Goal: Task Accomplishment & Management: Manage account settings

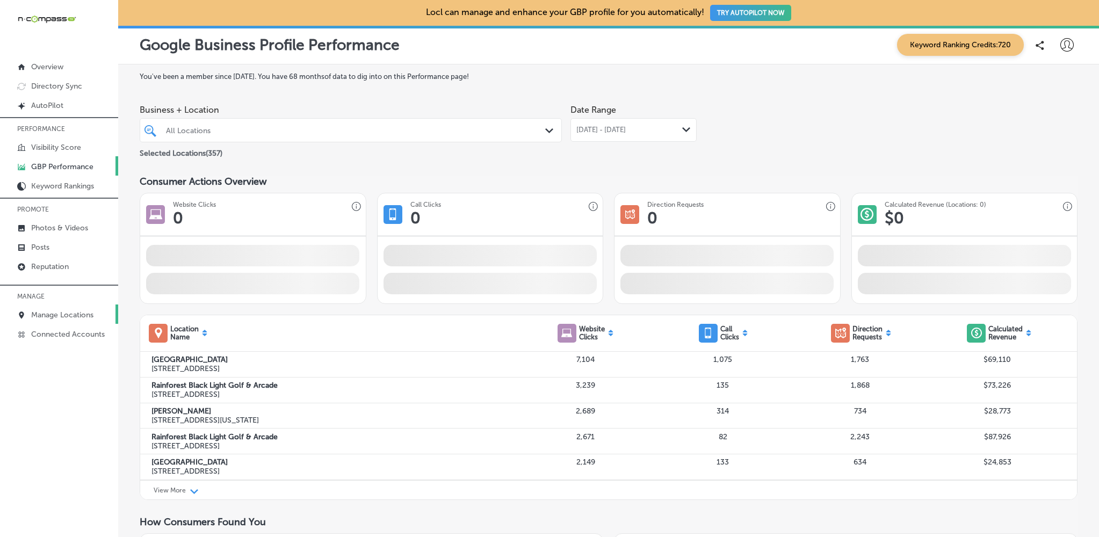
click at [45, 316] on p "Manage Locations" at bounding box center [62, 315] width 62 height 9
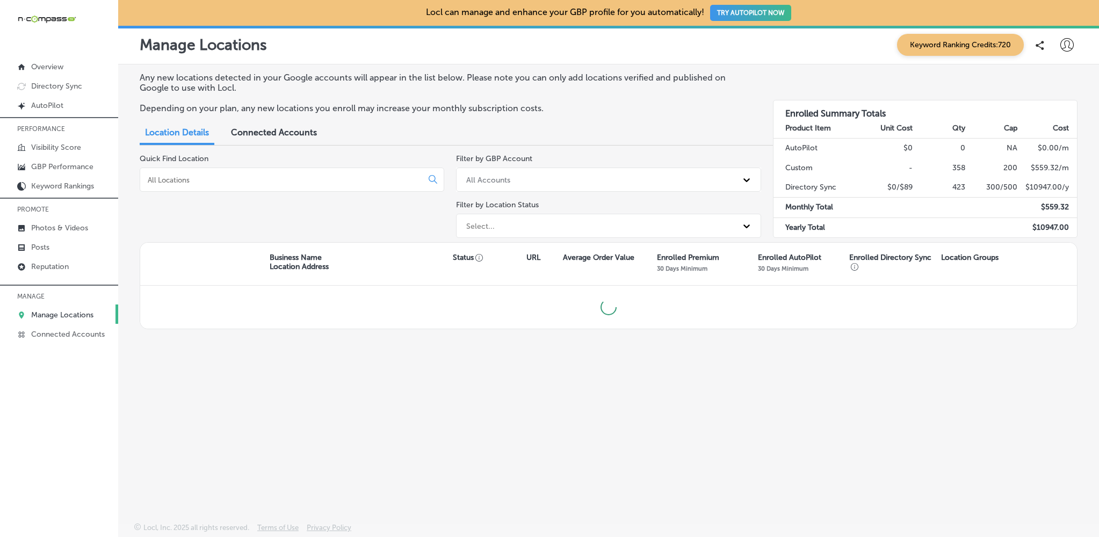
click at [305, 175] on input at bounding box center [284, 180] width 274 height 10
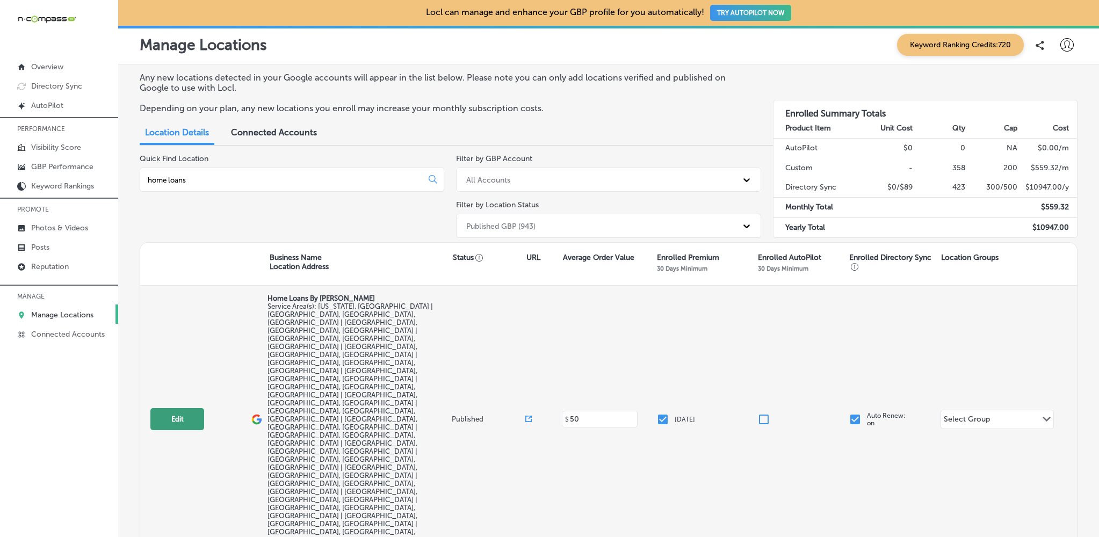
type input "home loans"
click at [177, 408] on button "Edit" at bounding box center [177, 419] width 54 height 22
select select "US"
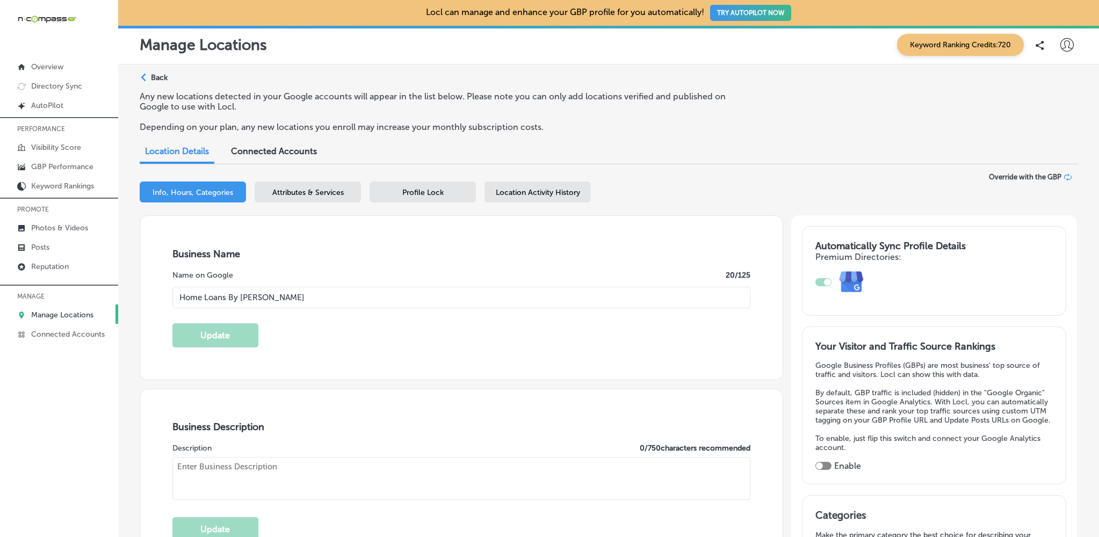
type input "Home Loans By [PERSON_NAME]"
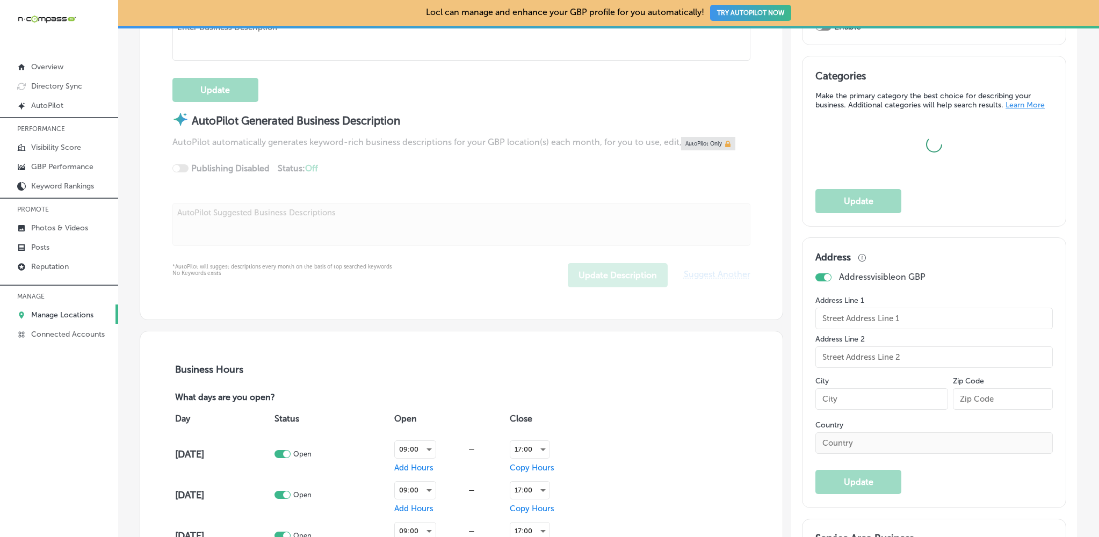
checkbox input "false"
type input "208 Hewitt Drive 102-222"
type input "Waco"
type input "76712"
type input "US"
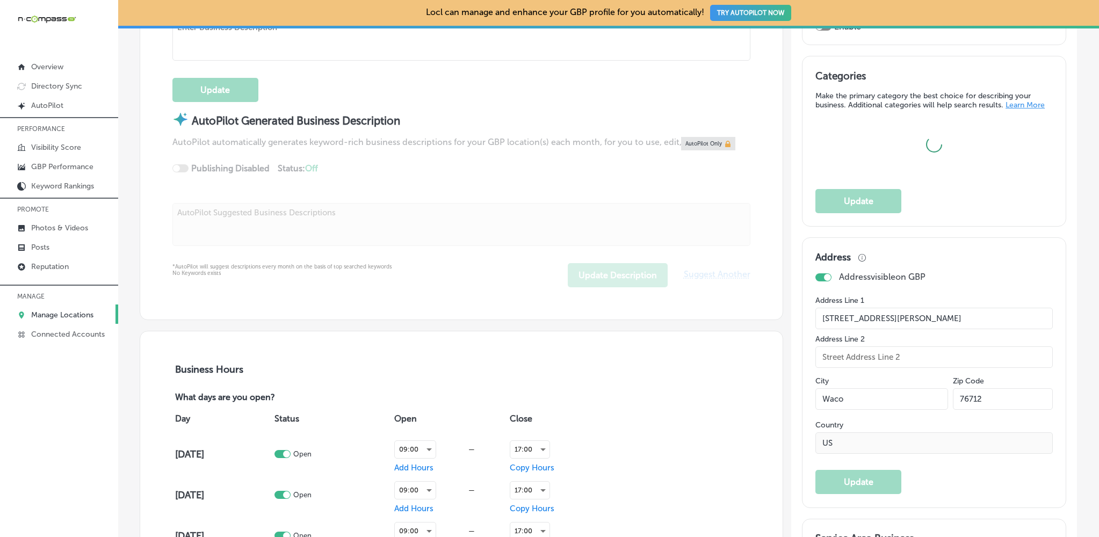
type input "https://future.loans/cherie-ford/"
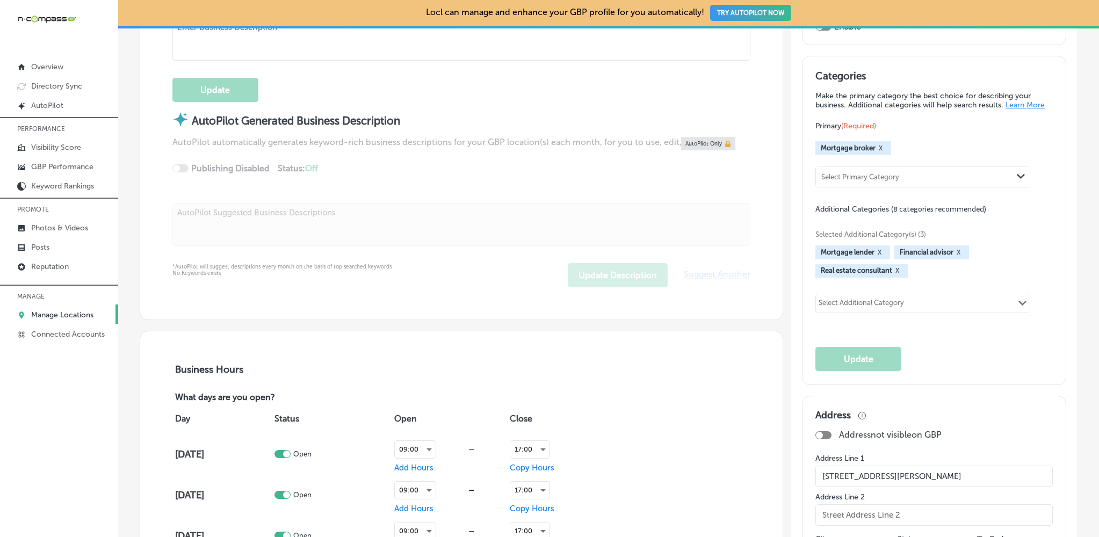
checkbox input "true"
type textarea "At Home Loans By Cherie, personalized mortgage solutions are available across t…"
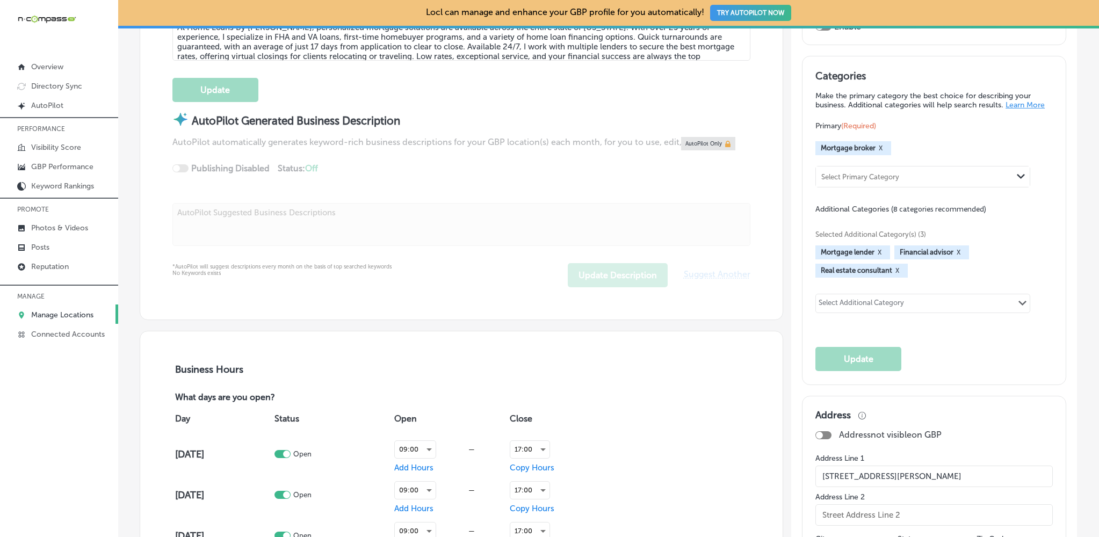
type input "+1 817 528 3673"
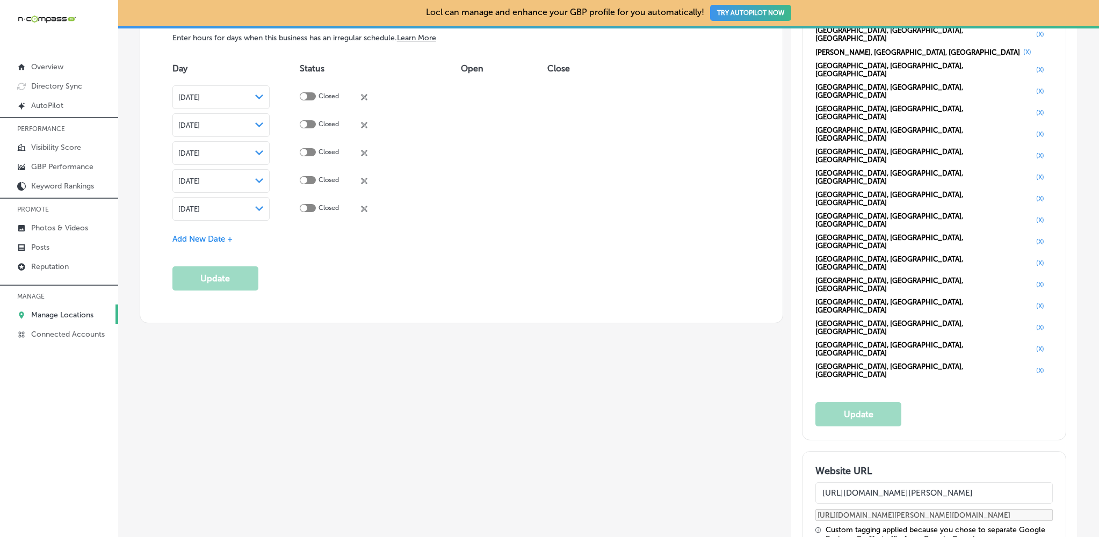
scroll to position [1118, 0]
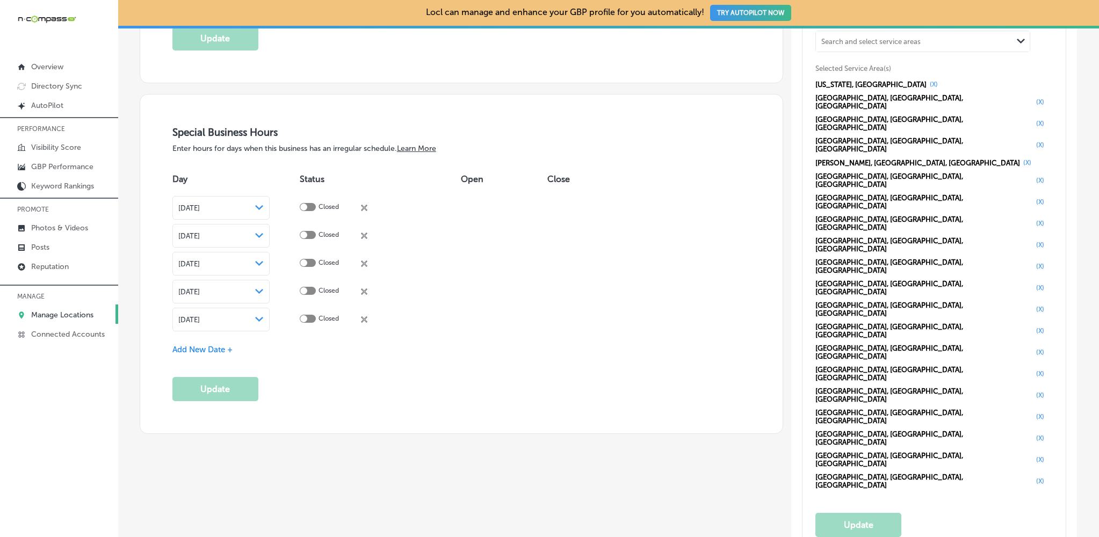
drag, startPoint x: 952, startPoint y: 290, endPoint x: 799, endPoint y: 293, distance: 153.7
click at [799, 293] on div "Automatically Sync Profile Details Premium Directories: Your Visitor and Traffi…" at bounding box center [935, 331] width 286 height 2469
paste input "homeloansbycherie.com"
type input "https://homeloansbycherie.com/"
type input "https://homeloansbycherie.com/?utm_source=google-gmb-maps&utm_medium=gmb-websit…"
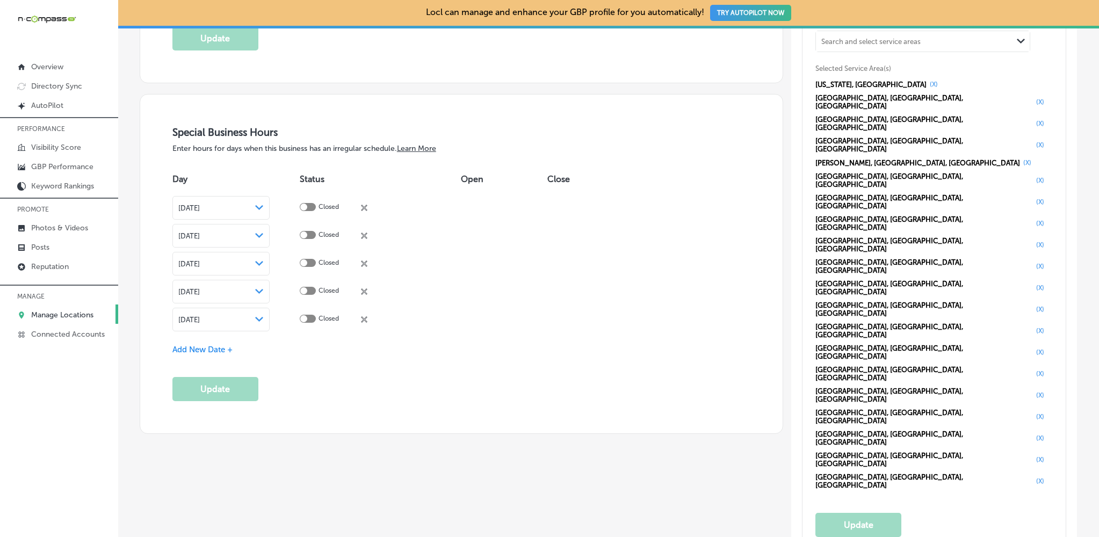
type input "https://homeloansbycherie.com/"
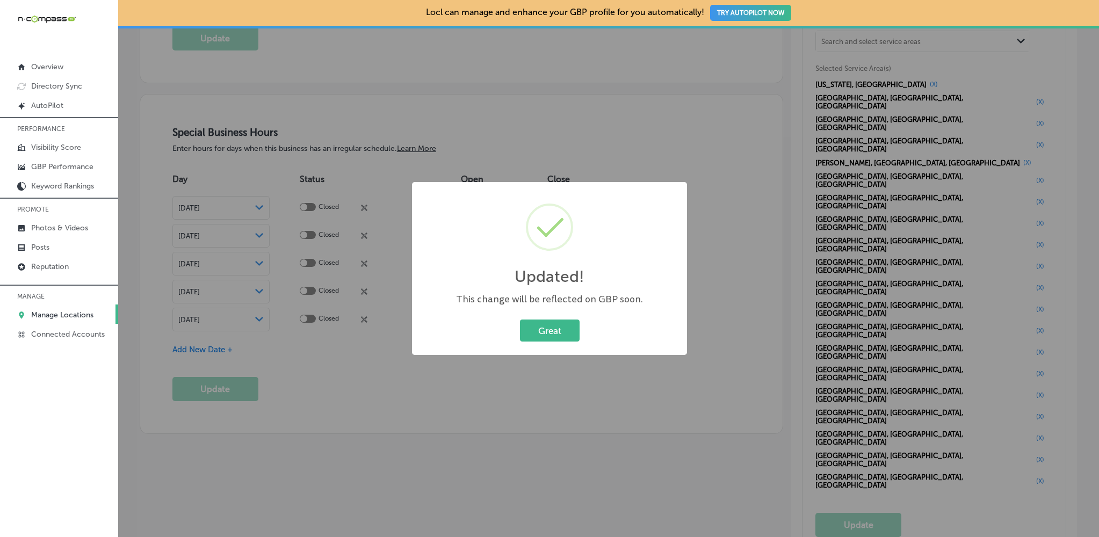
type input "https://homeloansbycherie.com/?utm_source=google-gmb-maps&utm_medium=gmb-websit…"
click at [546, 332] on button "Great" at bounding box center [550, 331] width 60 height 22
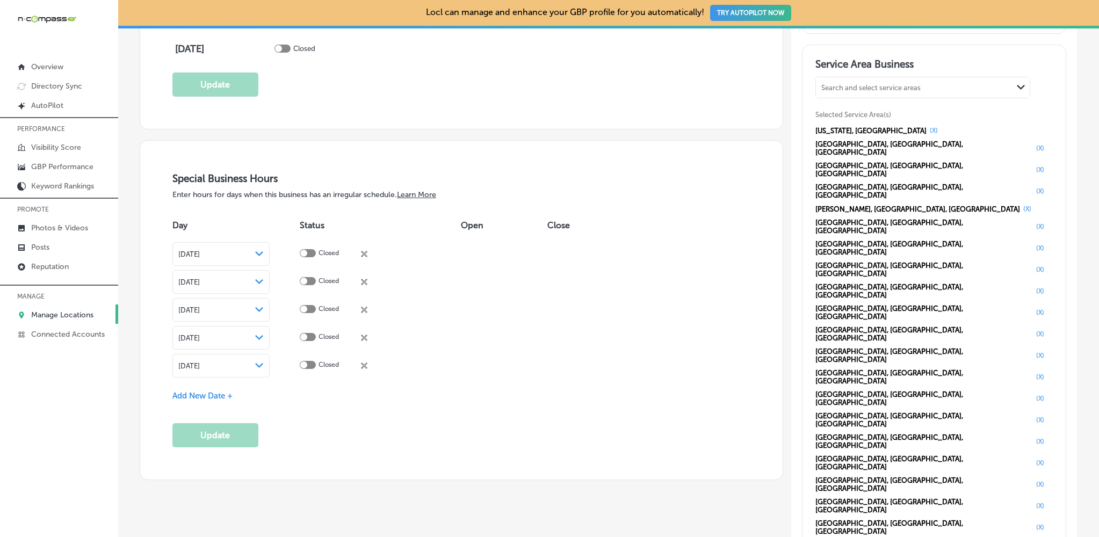
scroll to position [1209, 0]
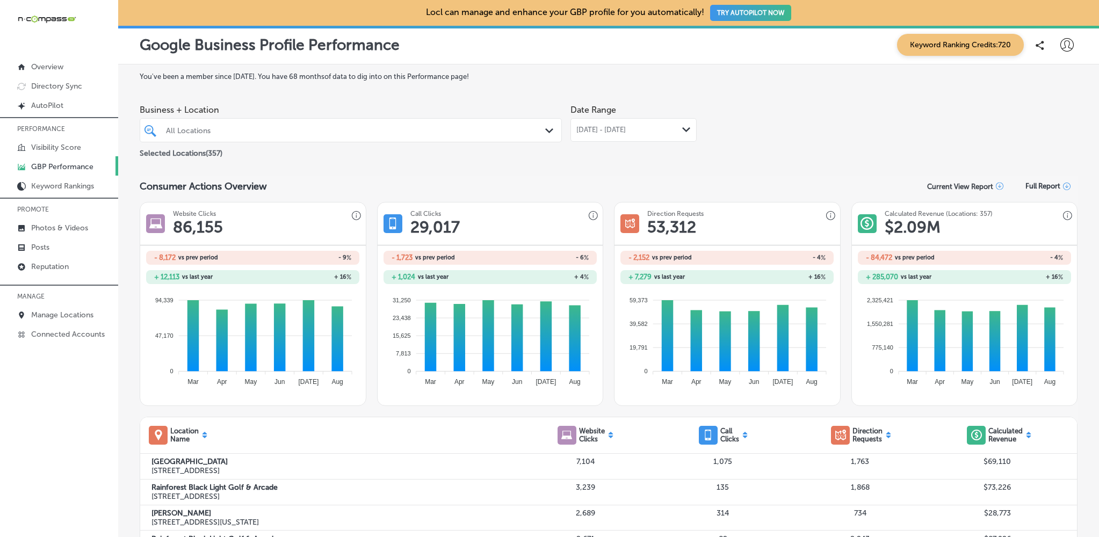
click at [320, 133] on div "All Locations" at bounding box center [356, 130] width 380 height 9
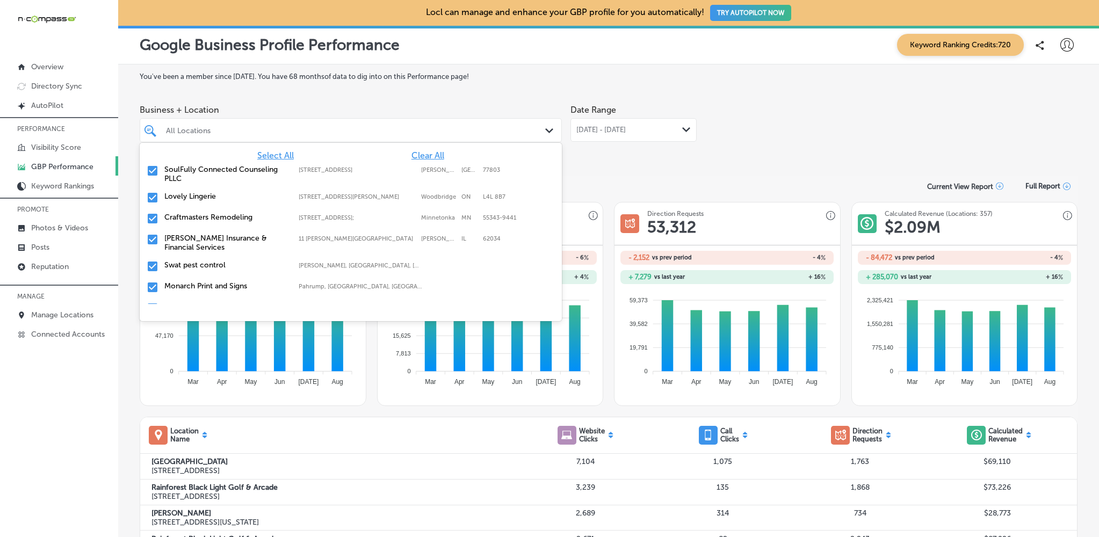
click at [427, 156] on span "Clear All" at bounding box center [428, 155] width 33 height 10
click at [154, 220] on input "checkbox" at bounding box center [152, 218] width 13 height 13
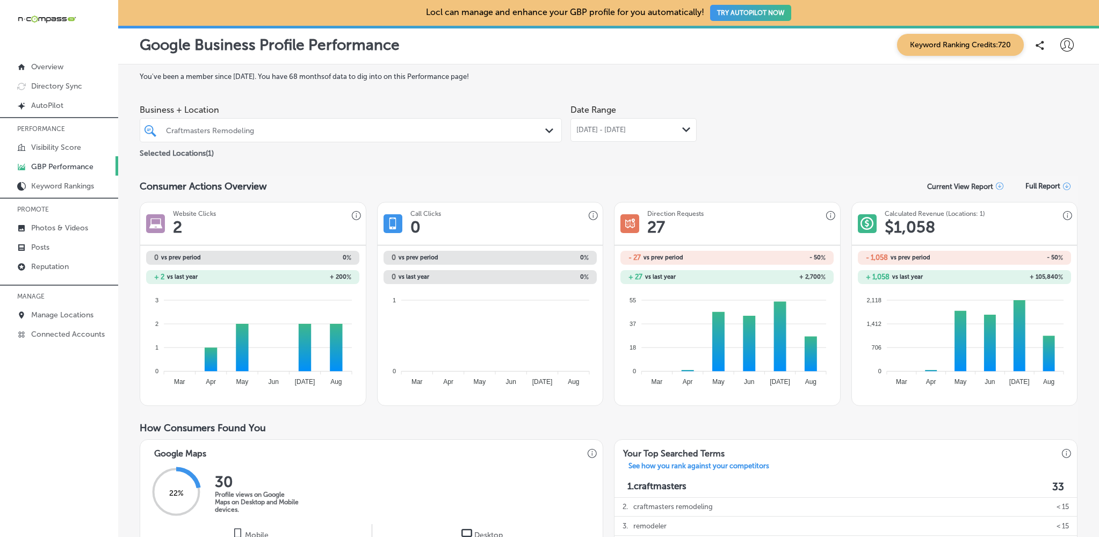
click at [626, 131] on span "[DATE] - [DATE]" at bounding box center [601, 130] width 49 height 9
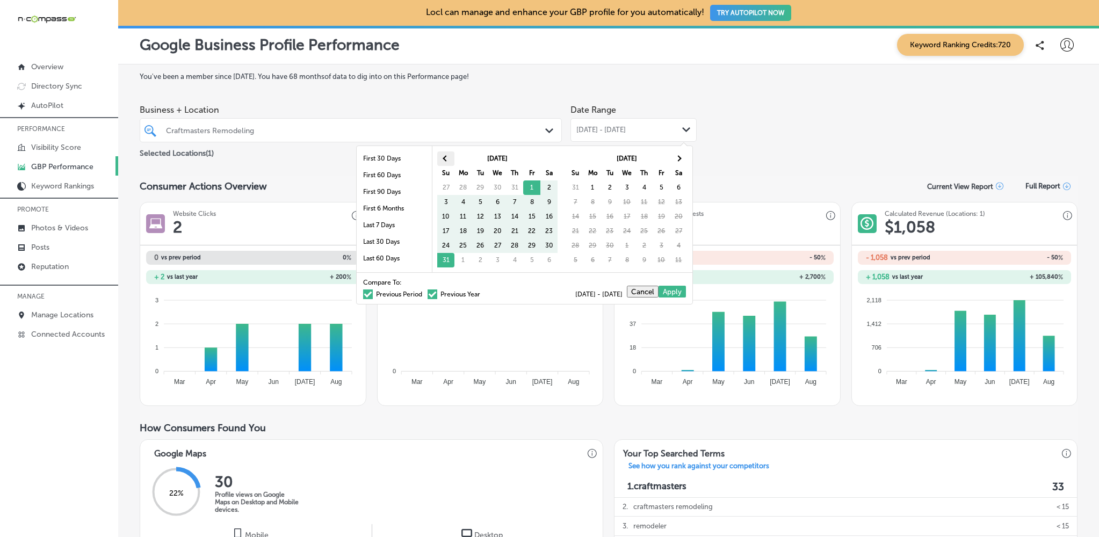
click at [448, 159] on span at bounding box center [446, 158] width 6 height 6
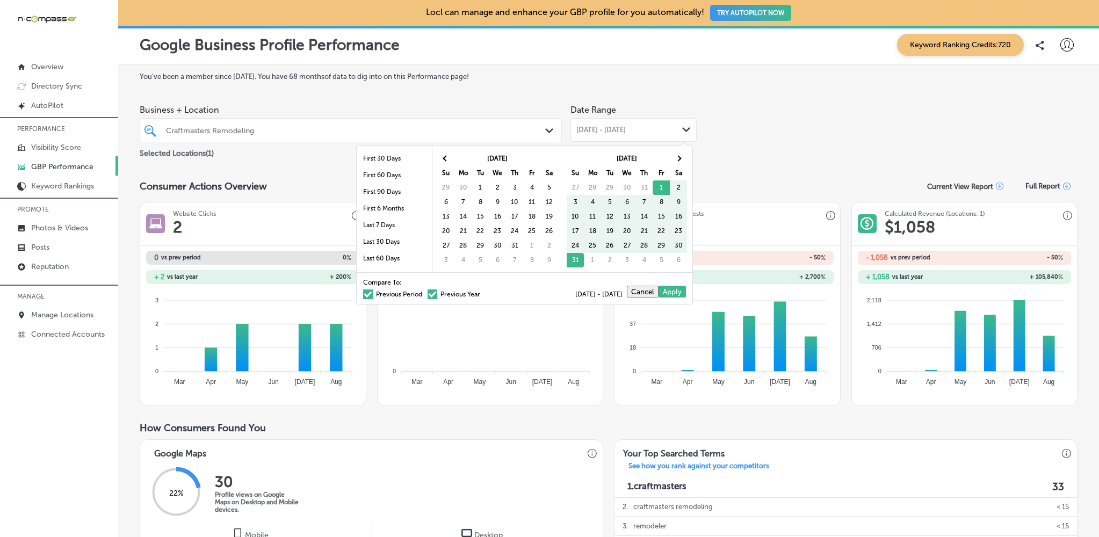
click at [448, 159] on span at bounding box center [446, 158] width 6 height 6
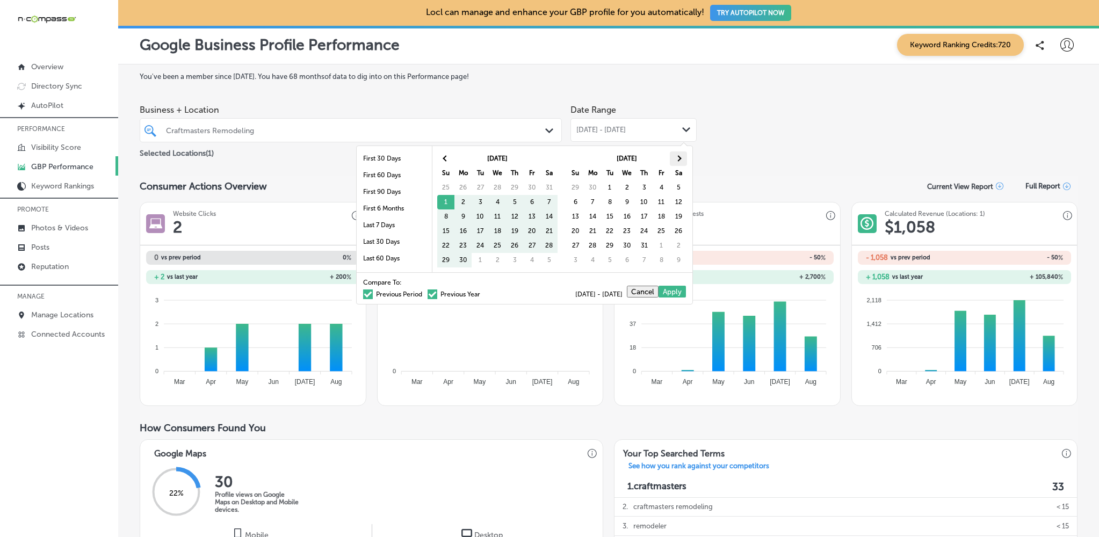
click at [677, 160] on th at bounding box center [678, 159] width 17 height 15
